Goal: Check status

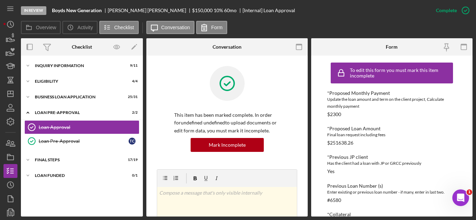
scroll to position [174, 0]
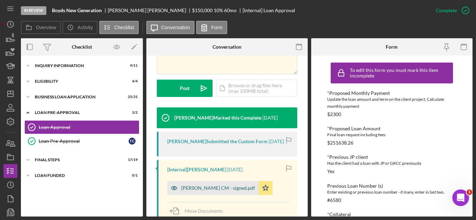
click at [208, 186] on div "[PERSON_NAME] CM - signed.pdf" at bounding box center [218, 189] width 74 height 6
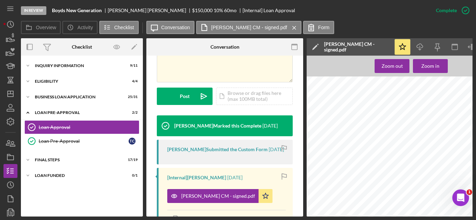
scroll to position [104, 0]
drag, startPoint x: 310, startPoint y: 217, endPoint x: 332, endPoint y: 216, distance: 22.0
click at [332, 216] on div "In Review [PERSON_NAME] New Generation [PERSON_NAME] $150,000 $150,000 10 % 60 …" at bounding box center [238, 110] width 476 height 220
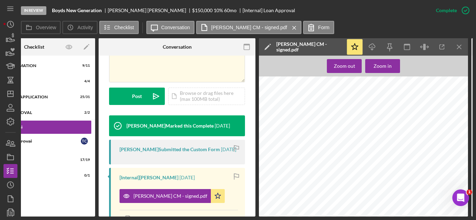
scroll to position [0, 53]
